Goal: Task Accomplishment & Management: Manage account settings

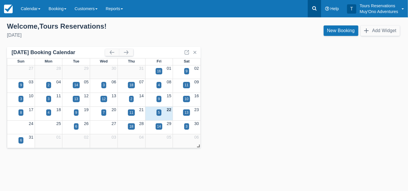
click at [314, 9] on icon at bounding box center [315, 8] width 6 height 6
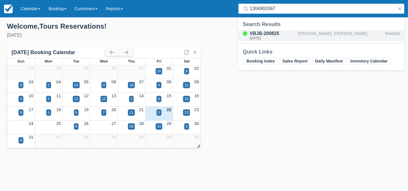
type input "1304903367"
click at [314, 38] on div "[PERSON_NAME], [PERSON_NAME]" at bounding box center [341, 35] width 85 height 11
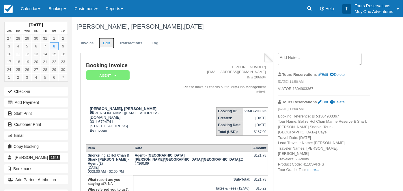
click at [104, 42] on link "Edit" at bounding box center [107, 43] width 16 height 11
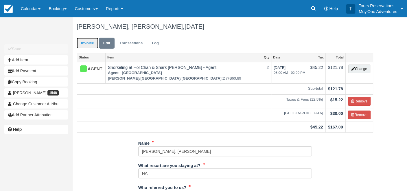
click at [86, 41] on link "Invoice" at bounding box center [88, 43] width 22 height 11
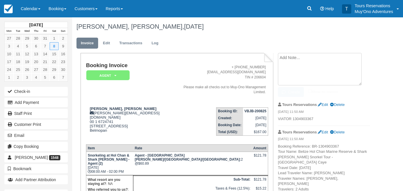
click at [304, 61] on textarea at bounding box center [320, 69] width 84 height 32
paste textarea "• Tour grade changed from Tour Departures 14:00 (AM~14:00) to Tour Departures 0…"
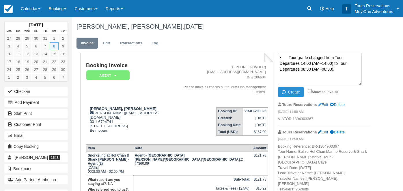
type textarea "• Tour grade changed from Tour Departures 14:00 (AM~14:00) to Tour Departures 0…"
click at [300, 93] on button "Create" at bounding box center [291, 92] width 26 height 10
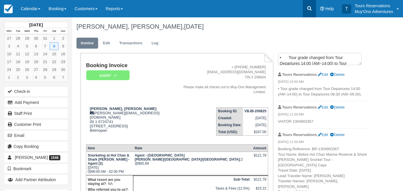
click at [308, 8] on icon at bounding box center [310, 8] width 4 height 4
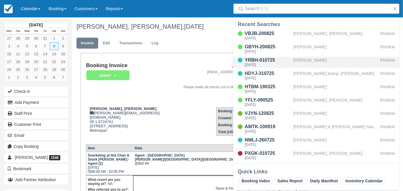
type input "v"
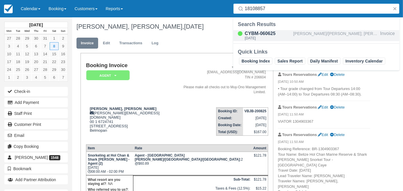
type input "18108857"
click at [303, 35] on div "HERRICK/KEELY; MILLMAN/JUDD" at bounding box center [336, 35] width 85 height 11
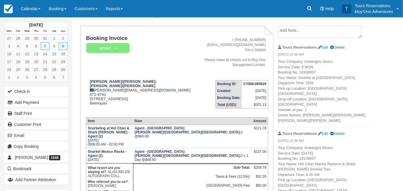
scroll to position [64, 0]
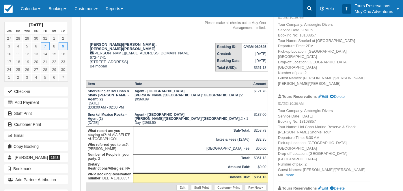
click at [311, 8] on icon at bounding box center [310, 8] width 4 height 4
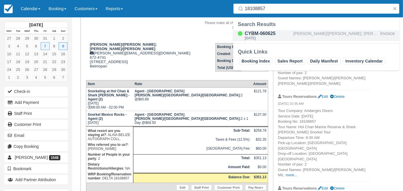
type input "18108857"
click at [314, 32] on div "HERRICK/KEELY; MILLMAN/JUDD" at bounding box center [336, 35] width 85 height 11
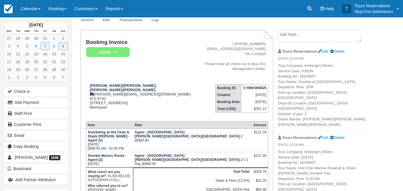
scroll to position [32, 0]
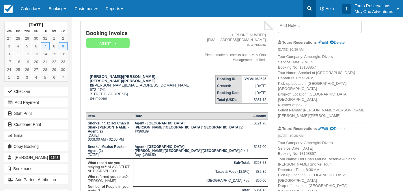
click at [312, 8] on icon at bounding box center [310, 8] width 6 height 6
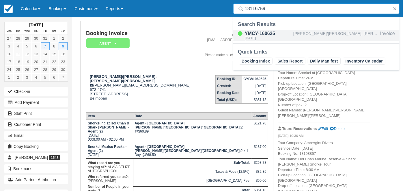
type input "18116759"
click at [311, 34] on div "VINYARD/ANDREA; PODOLAK/CHARLES" at bounding box center [336, 35] width 85 height 11
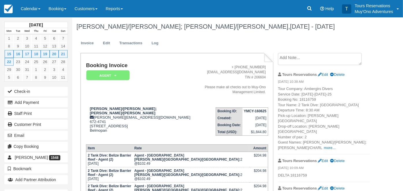
click at [383, 72] on div "December 2025 Mon Tue Wed Thu Fri Sat Sun 1 2 3 4 5 6 7 8 9 10 11 12 13 14 15 1…" at bounding box center [201, 103] width 403 height 173
click at [309, 8] on icon at bounding box center [310, 8] width 6 height 6
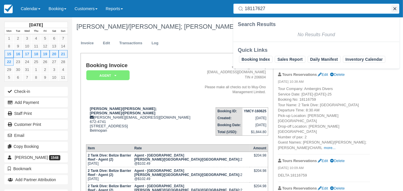
type input "18117627"
click at [397, 11] on button "button" at bounding box center [395, 8] width 7 height 7
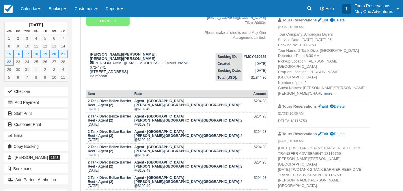
scroll to position [64, 0]
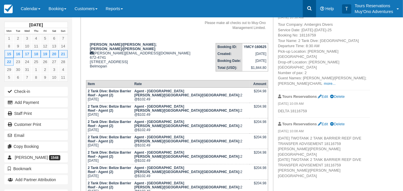
click at [307, 9] on link at bounding box center [309, 8] width 13 height 17
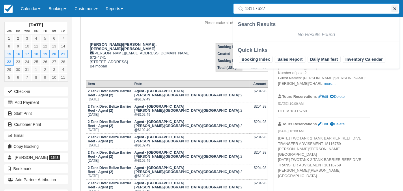
type input "18117627"
click at [395, 10] on button "button" at bounding box center [395, 8] width 7 height 7
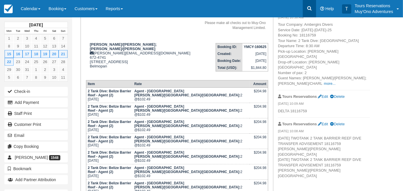
click at [310, 10] on icon at bounding box center [310, 8] width 4 height 4
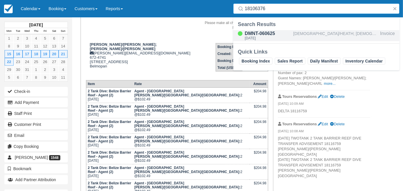
type input "18106376"
click at [307, 34] on div "TEMPEL/HEATH; TEMPEL/COURTNEY" at bounding box center [336, 35] width 85 height 11
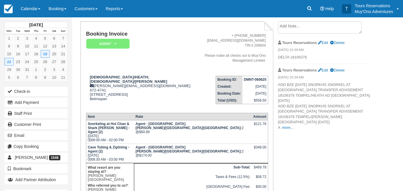
scroll to position [64, 0]
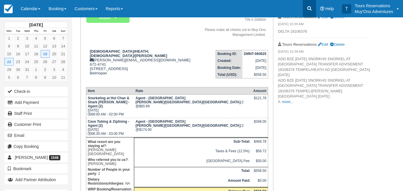
click at [310, 7] on icon at bounding box center [310, 8] width 4 height 4
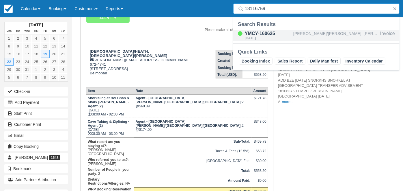
type input "18116759"
click at [314, 34] on div "[PERSON_NAME]/[PERSON_NAME]; [PERSON_NAME]/[PERSON_NAME]" at bounding box center [336, 35] width 85 height 11
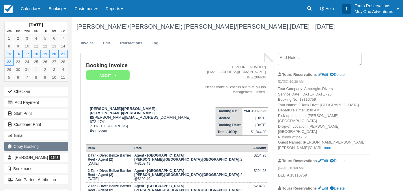
click at [39, 144] on button "Copy Booking" at bounding box center [36, 146] width 64 height 9
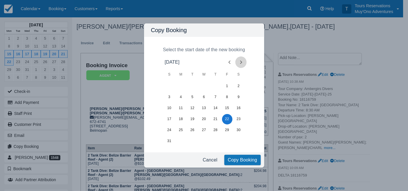
click at [242, 60] on icon "Next month" at bounding box center [241, 62] width 7 height 7
click at [181, 109] on button "15" at bounding box center [181, 108] width 10 height 10
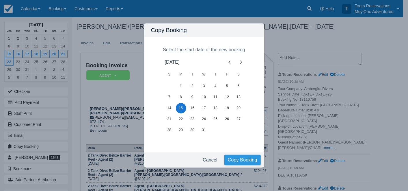
click at [233, 156] on button "Copy Booking" at bounding box center [243, 160] width 36 height 10
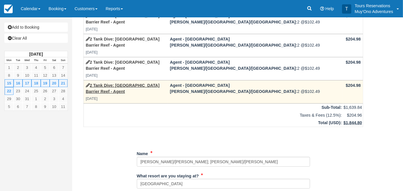
scroll to position [128, 0]
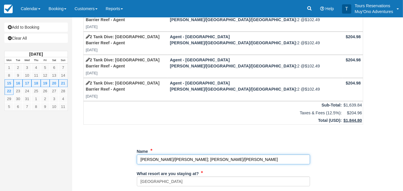
drag, startPoint x: 228, startPoint y: 108, endPoint x: 120, endPoint y: 117, distance: 108.7
click at [120, 117] on div "Item Rate Amount 2 Tank Dive: Belize Barrier Reef - Agent [DATE] Agent - [GEOGR…" at bounding box center [224, 163] width 294 height 510
paste input "[PERSON_NAME]/[PERSON_NAME]/[PERSON_NAME]"
drag, startPoint x: 176, startPoint y: 110, endPoint x: 186, endPoint y: 129, distance: 21.6
click at [176, 154] on input "Name" at bounding box center [223, 159] width 173 height 10
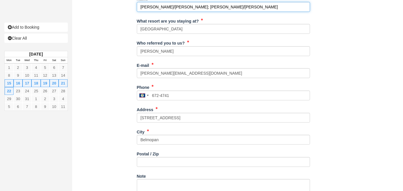
scroll to position [320, 0]
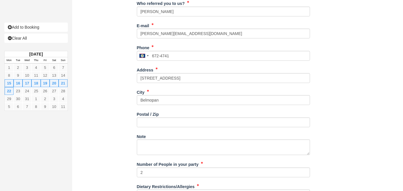
type input "[PERSON_NAME]/[PERSON_NAME]; [PERSON_NAME]/[PERSON_NAME]"
paste input "7627"
type input "DELTA 18117627"
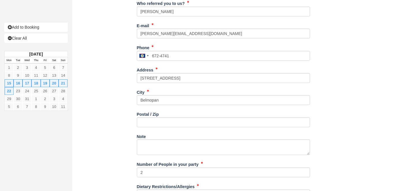
type input "[PHONE_NUMBER]"
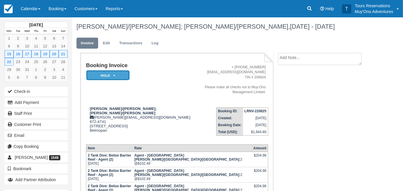
click at [110, 73] on em "HOLD" at bounding box center [107, 75] width 43 height 10
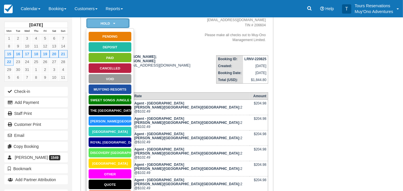
scroll to position [123, 0]
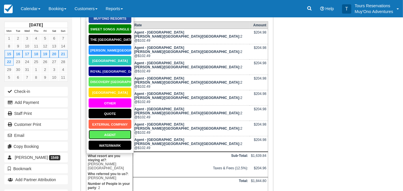
click at [106, 135] on link "AGENT" at bounding box center [109, 134] width 43 height 10
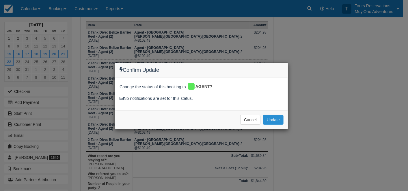
click at [274, 119] on button "Update" at bounding box center [273, 120] width 21 height 10
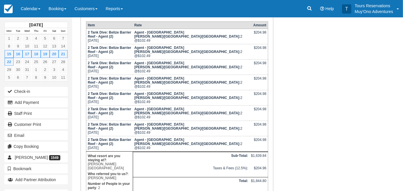
drag, startPoint x: 147, startPoint y: 146, endPoint x: 159, endPoint y: 149, distance: 12.3
copy p "DELTA 18117627"
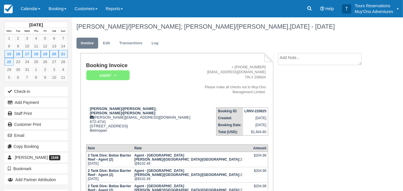
click at [284, 51] on ul "Invoice Edit Transactions Log" at bounding box center [224, 44] width 294 height 17
click at [285, 54] on textarea at bounding box center [320, 59] width 84 height 12
paste textarea "DELTA 18117627"
type textarea "DELTA 18117627"
click at [310, 91] on input "Show on invoice" at bounding box center [310, 91] width 4 height 4
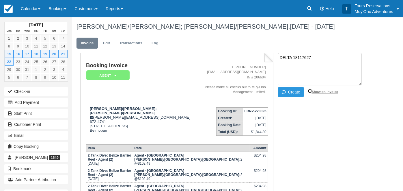
checkbox input "true"
click at [298, 92] on button "Create" at bounding box center [291, 92] width 26 height 10
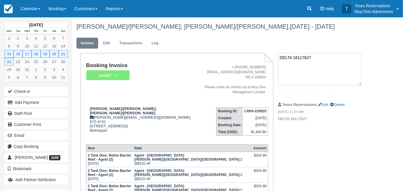
click at [303, 60] on textarea "DELTA 18117627" at bounding box center [320, 69] width 84 height 32
type textarea "v"
paste textarea "18117627 CHANGE BZE 12/15/2025 TWOTANK 2 TANK BARRIER REEF DIVE TRANSFER ADVISE…"
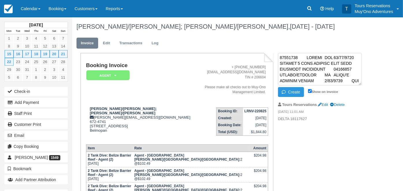
scroll to position [530, 0]
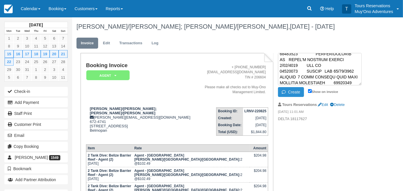
type textarea "18117627 CHANGE BZE 12/15/2025 TWOTANK 2 TANK BARRIER REEF DIVE TRANSFER ADVISE…"
click at [291, 92] on button "Create" at bounding box center [291, 92] width 26 height 10
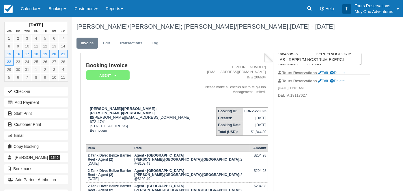
scroll to position [0, 0]
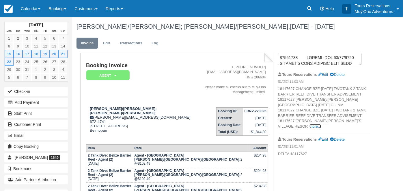
click at [321, 127] on link "more..." at bounding box center [316, 126] width 12 height 4
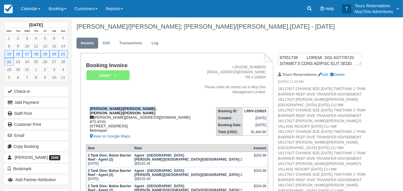
drag, startPoint x: 90, startPoint y: 102, endPoint x: 156, endPoint y: 101, distance: 66.8
click at [156, 106] on div "RANKIN/BARBARA; RANKIN/TODD kelvin@muy-ono.com 672-4741 54 Hummingbird Highway …" at bounding box center [139, 122] width 107 height 33
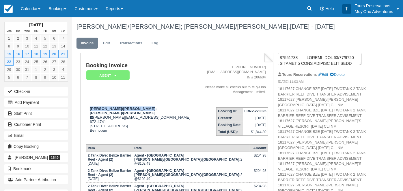
copy strong "[PERSON_NAME]/[PERSON_NAME]; [PERSON_NAME]/[PERSON_NAME]"
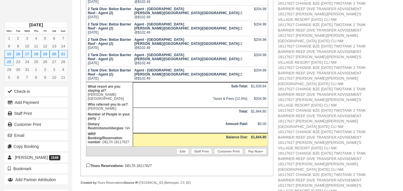
scroll to position [173, 0]
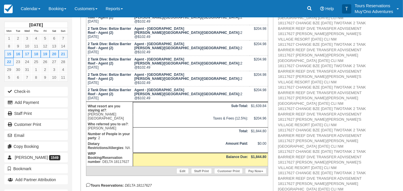
click at [147, 183] on em "DELTA 18117627" at bounding box center [138, 185] width 27 height 4
copy em "18117627"
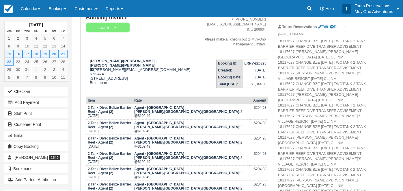
scroll to position [12, 0]
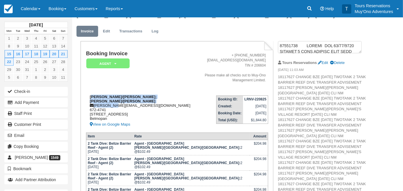
drag, startPoint x: 91, startPoint y: 90, endPoint x: 113, endPoint y: 95, distance: 22.3
click at [113, 95] on div "RANKIN/BARBARA; RANKIN/TODD kelvin@muy-ono.com 672-4741 54 Hummingbird Highway …" at bounding box center [139, 111] width 107 height 33
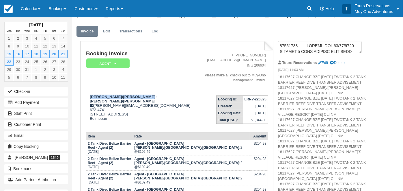
drag, startPoint x: 113, startPoint y: 95, endPoint x: 154, endPoint y: 87, distance: 42.1
click at [154, 91] on td "RANKIN/BARBARA; RANKIN/TODD kelvin@muy-ono.com 672-4741 54 Hummingbird Highway …" at bounding box center [139, 109] width 107 height 37
copy strong "[PERSON_NAME]/[PERSON_NAME]; [PERSON_NAME]/[PERSON_NAME]"
click at [32, 10] on link "Calendar" at bounding box center [31, 8] width 28 height 17
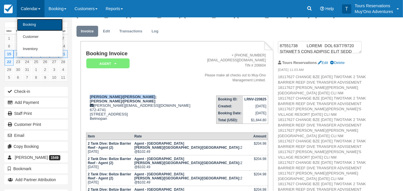
click at [32, 25] on link "Booking" at bounding box center [40, 25] width 46 height 12
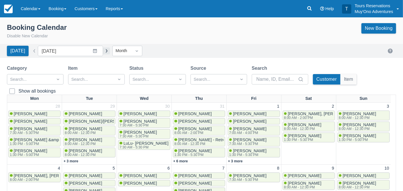
click at [103, 52] on button "button" at bounding box center [106, 50] width 7 height 7
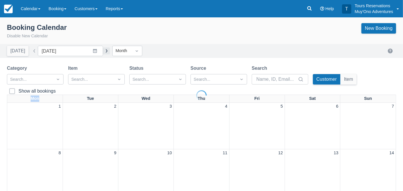
click at [103, 52] on div at bounding box center [201, 95] width 403 height 191
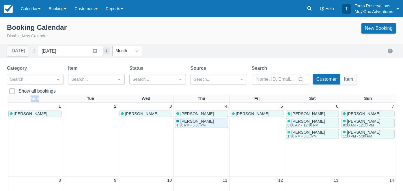
click at [103, 52] on button "button" at bounding box center [106, 50] width 7 height 7
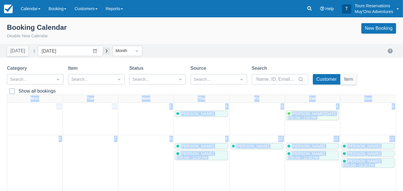
click at [103, 52] on button "button" at bounding box center [106, 50] width 7 height 7
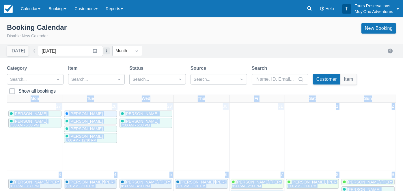
click at [103, 52] on button "button" at bounding box center [106, 50] width 7 height 7
type input "[DATE]"
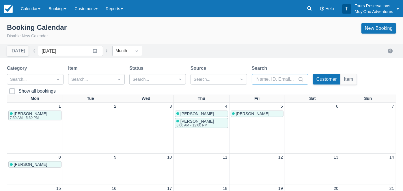
click at [266, 76] on input "Search" at bounding box center [277, 79] width 40 height 10
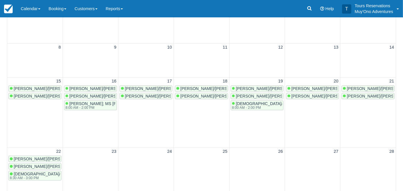
scroll to position [128, 0]
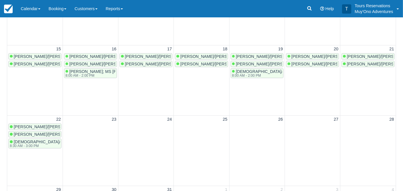
type input "[PERSON_NAME]"
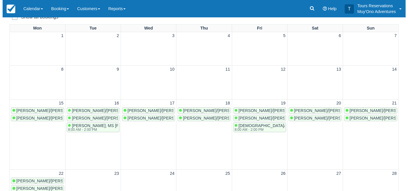
scroll to position [64, 0]
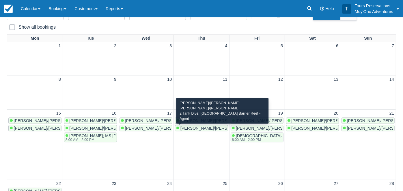
click at [186, 128] on span "[PERSON_NAME]/[PERSON_NAME]; [PERSON_NAME]/[PERSON_NAME]" at bounding box center [250, 128] width 139 height 5
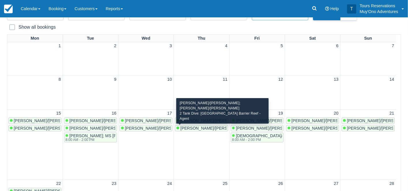
scroll to position [27, 0]
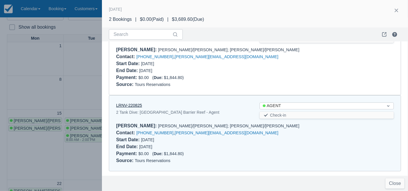
click at [130, 103] on link "LRNV-220825" at bounding box center [129, 105] width 26 height 5
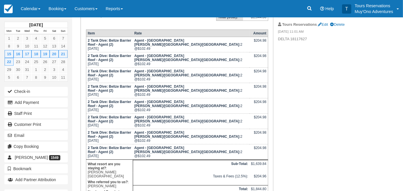
scroll to position [138, 0]
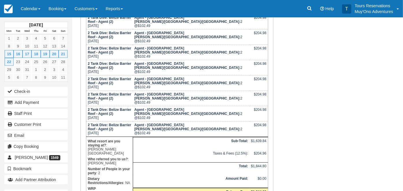
copy em "18117627"
